Goal: Find specific page/section: Find specific page/section

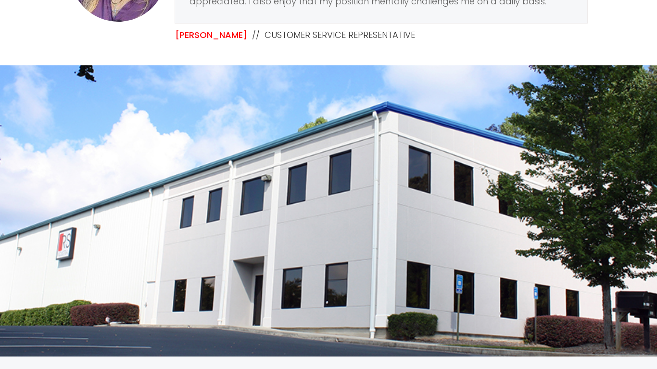
scroll to position [956, 0]
